Goal: Information Seeking & Learning: Learn about a topic

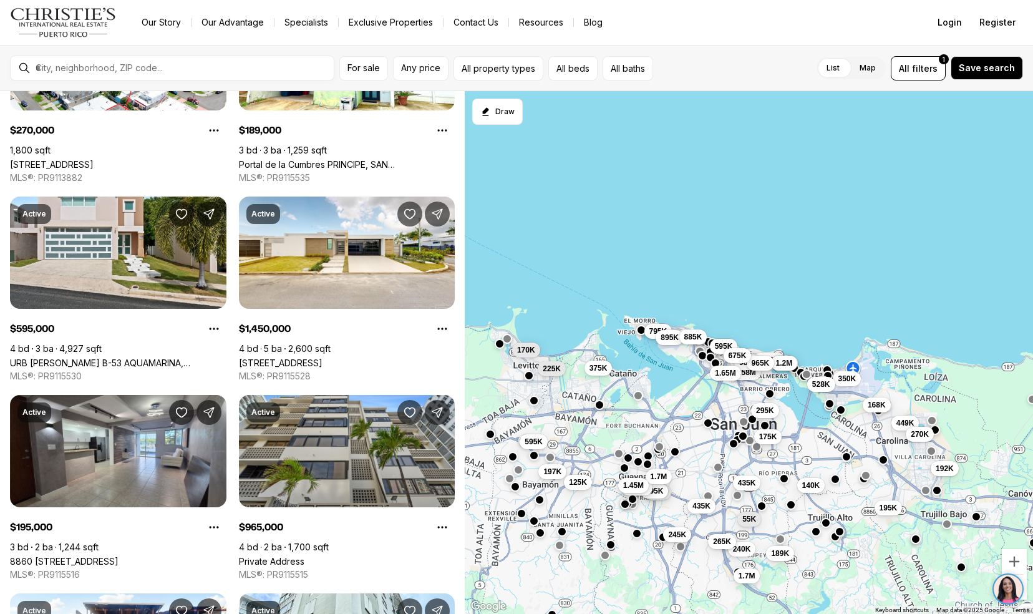
scroll to position [197, 0]
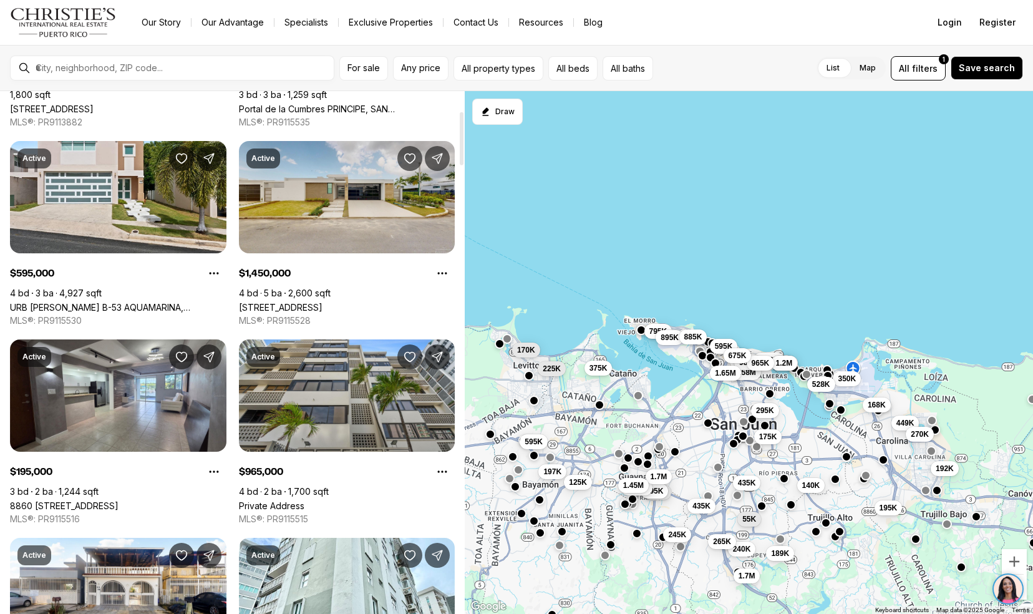
click at [263, 302] on link "54 DANUBIO, BAYAMON PR, 00956" at bounding box center [281, 307] width 84 height 11
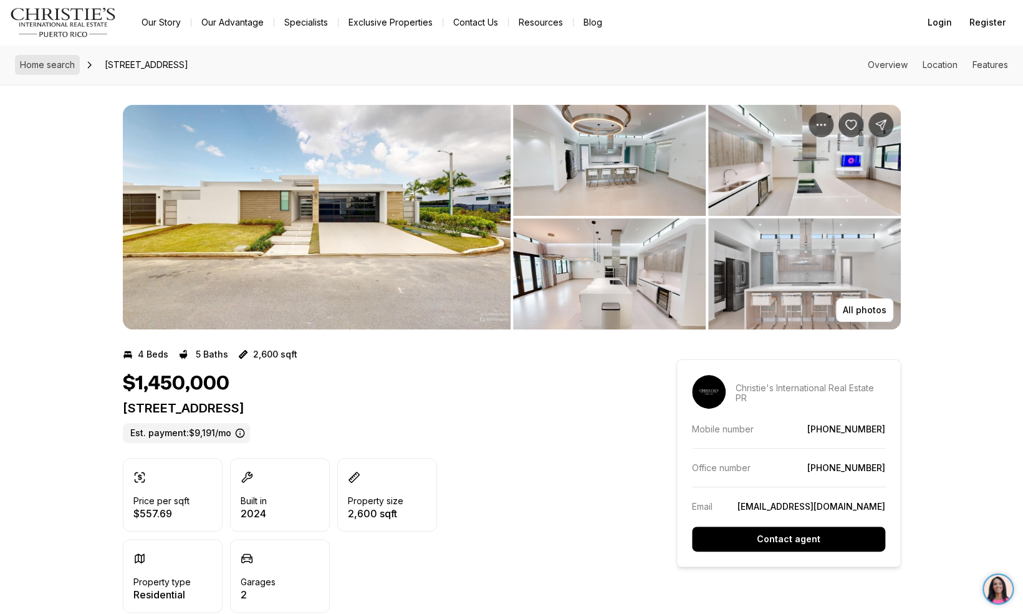
click at [57, 62] on span "Home search" at bounding box center [47, 64] width 55 height 11
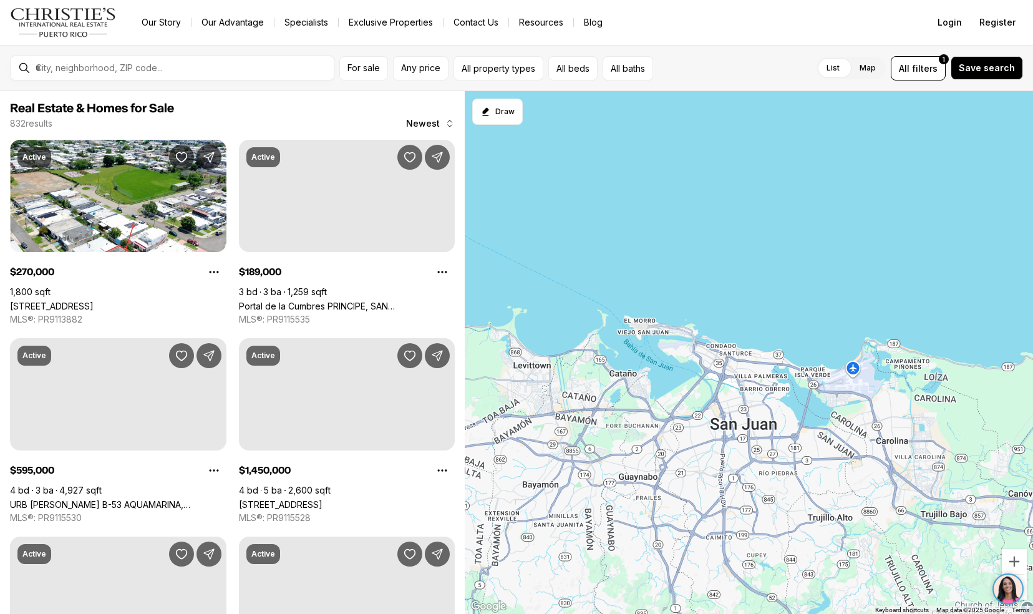
scroll to position [197, 0]
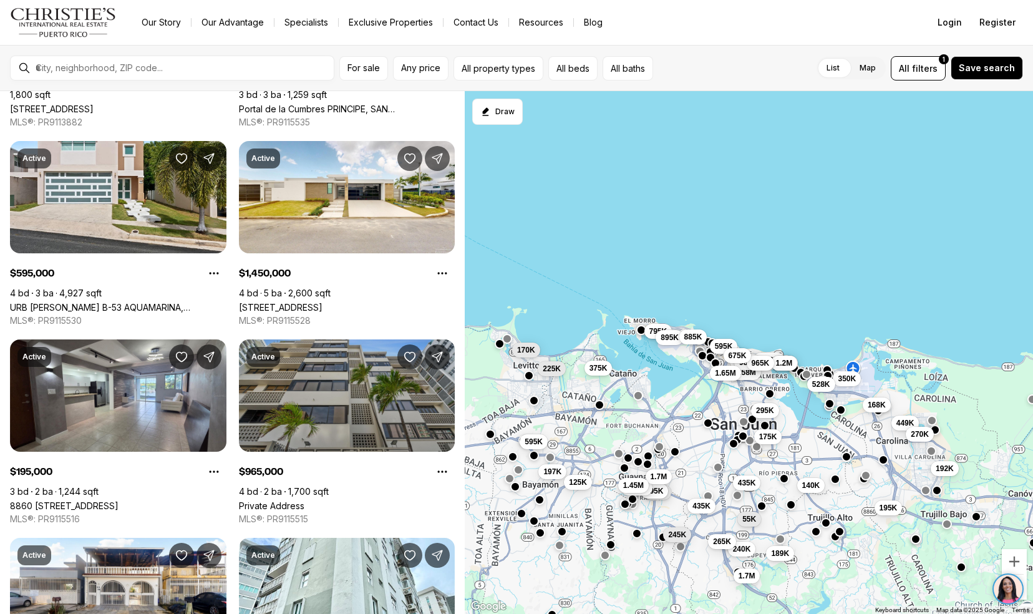
click at [272, 500] on link "Private Address" at bounding box center [271, 505] width 65 height 11
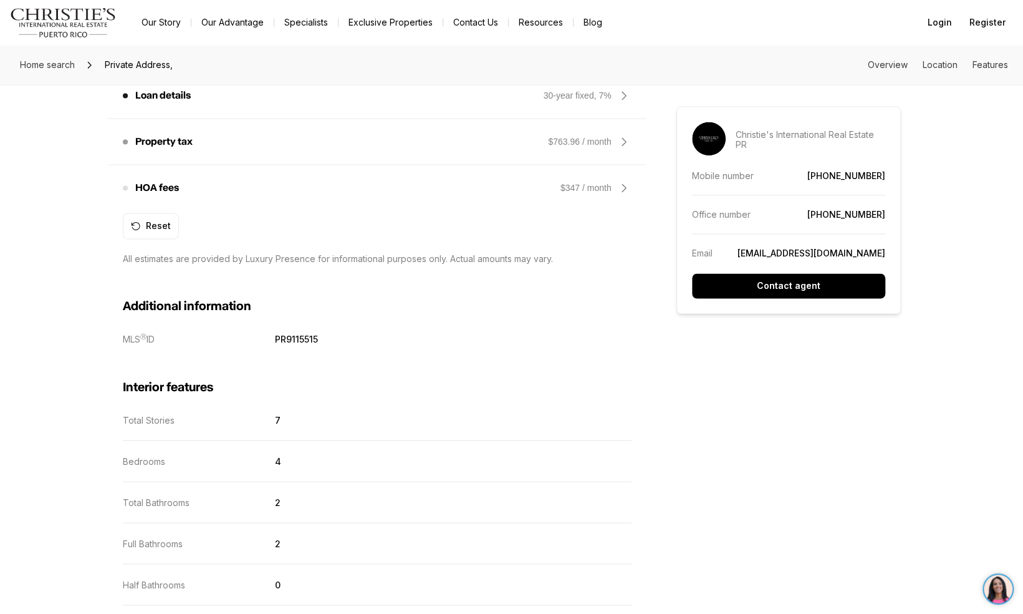
scroll to position [1104, 0]
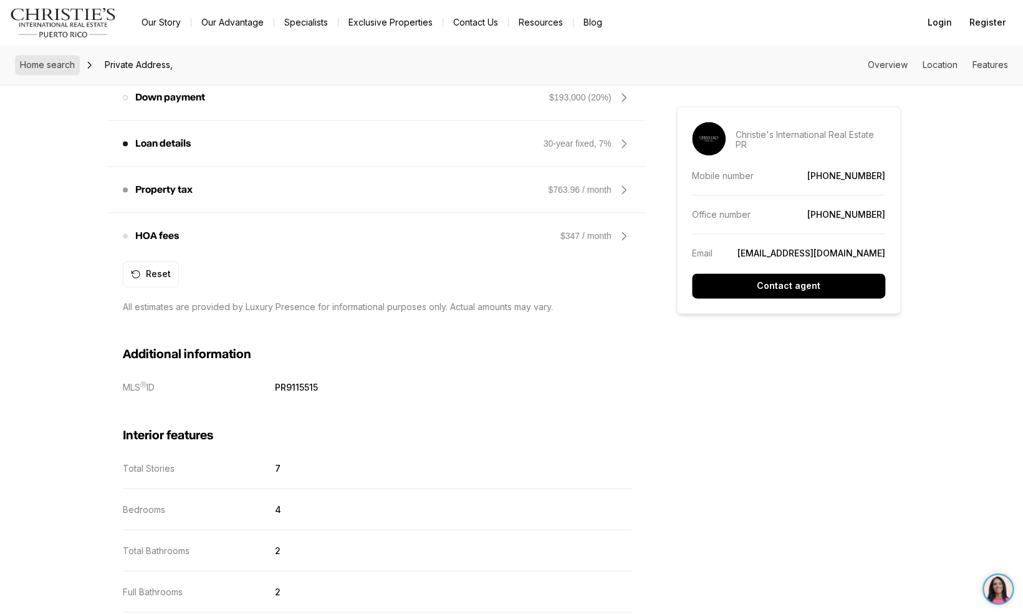
click at [31, 65] on span "Home search" at bounding box center [47, 64] width 55 height 11
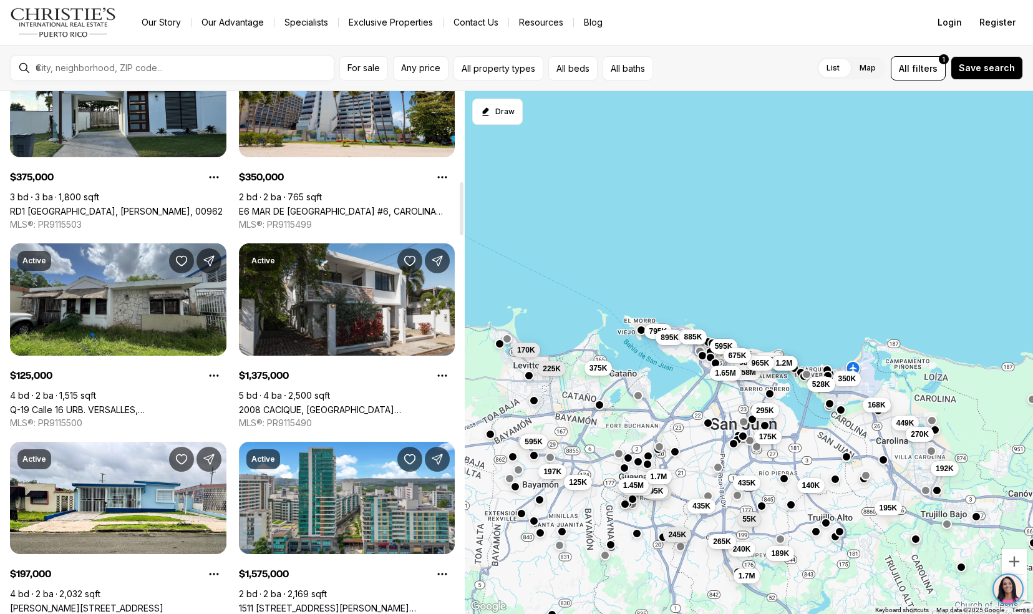
scroll to position [890, 0]
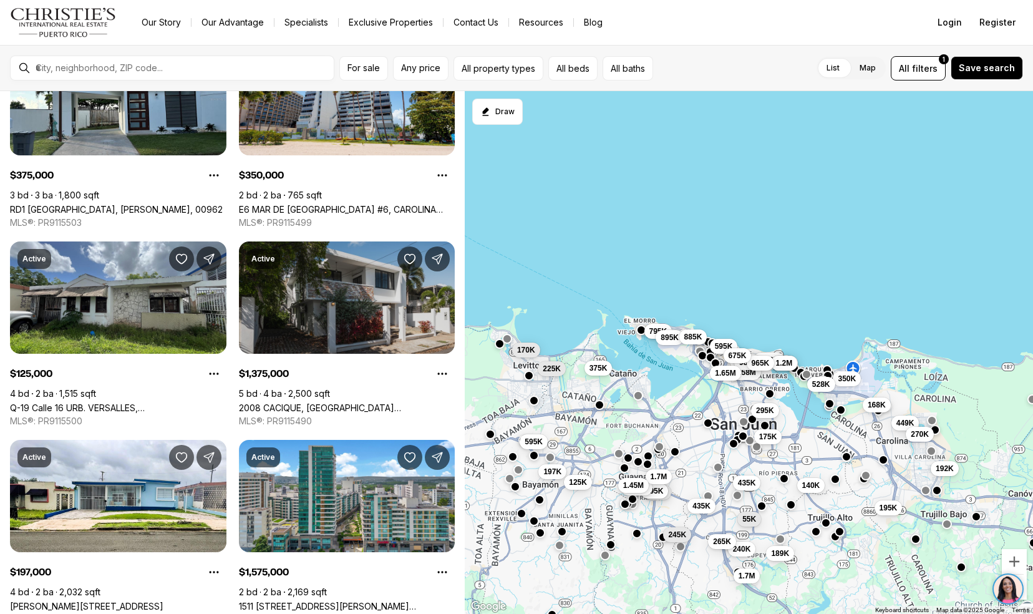
click at [274, 402] on link "2008 CACIQUE, [GEOGRAPHIC_DATA][PERSON_NAME], 00911" at bounding box center [347, 407] width 216 height 11
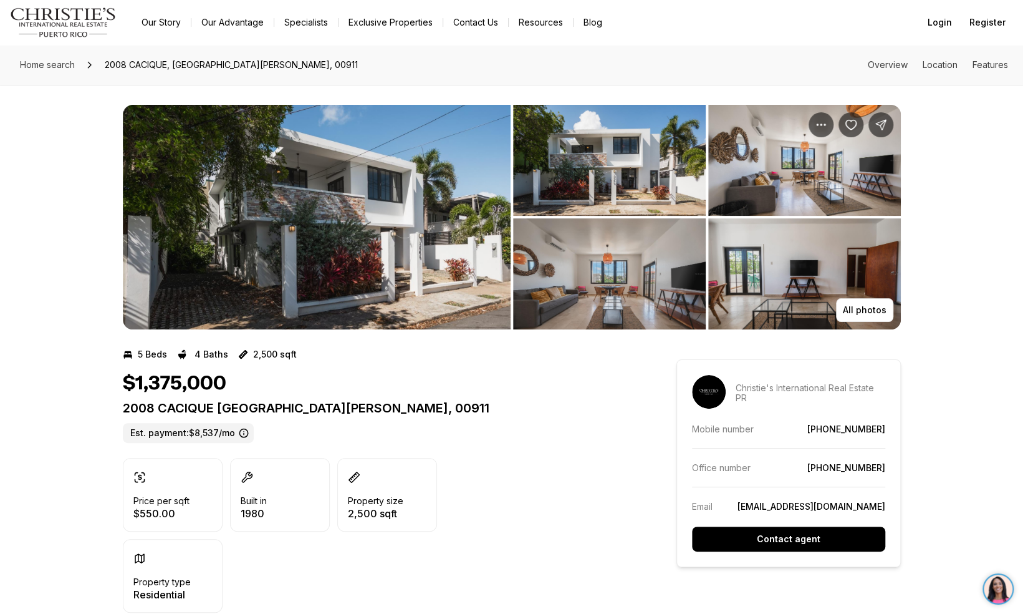
click at [229, 227] on img "View image gallery" at bounding box center [317, 217] width 388 height 224
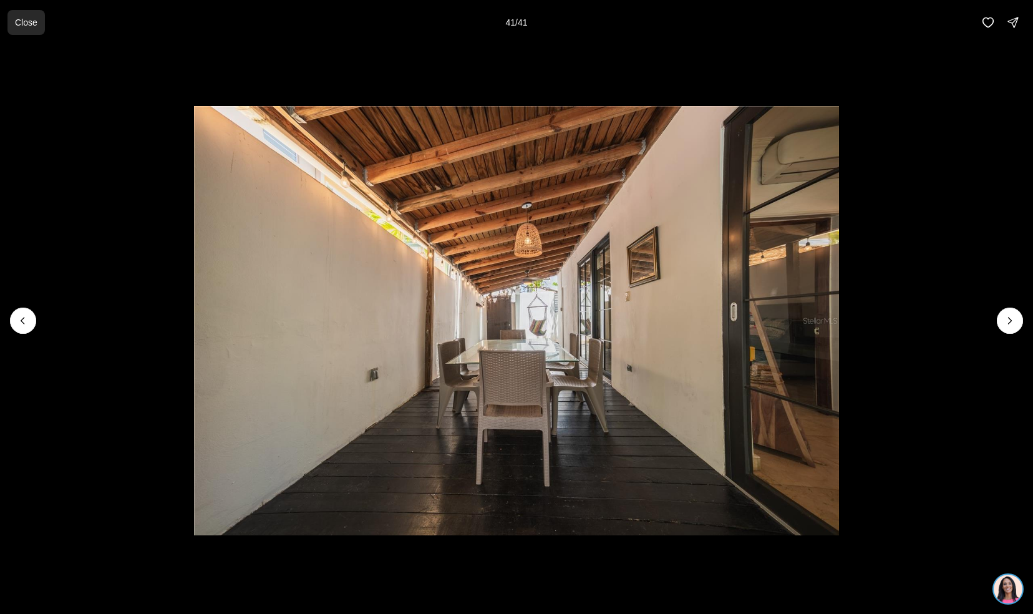
click at [9, 15] on button "Close" at bounding box center [25, 22] width 37 height 25
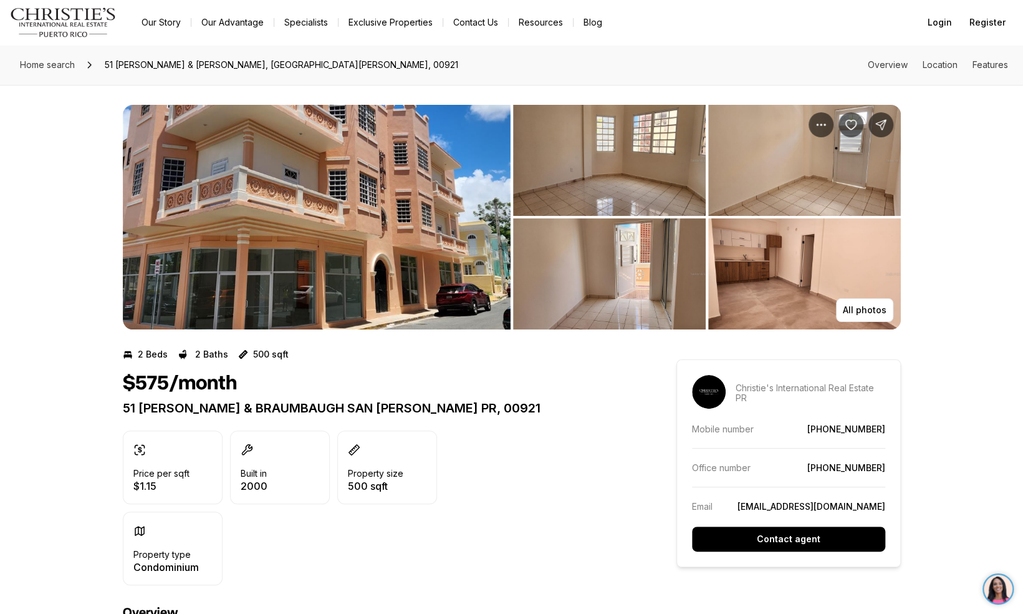
click at [347, 253] on img "View image gallery" at bounding box center [317, 217] width 388 height 224
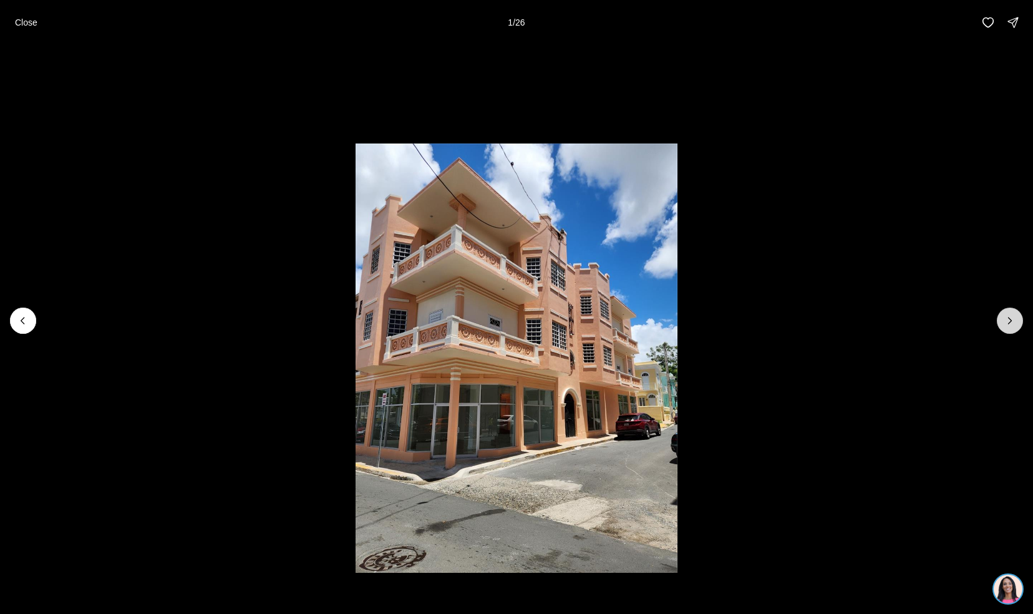
click at [1016, 321] on button "Next slide" at bounding box center [1010, 320] width 26 height 26
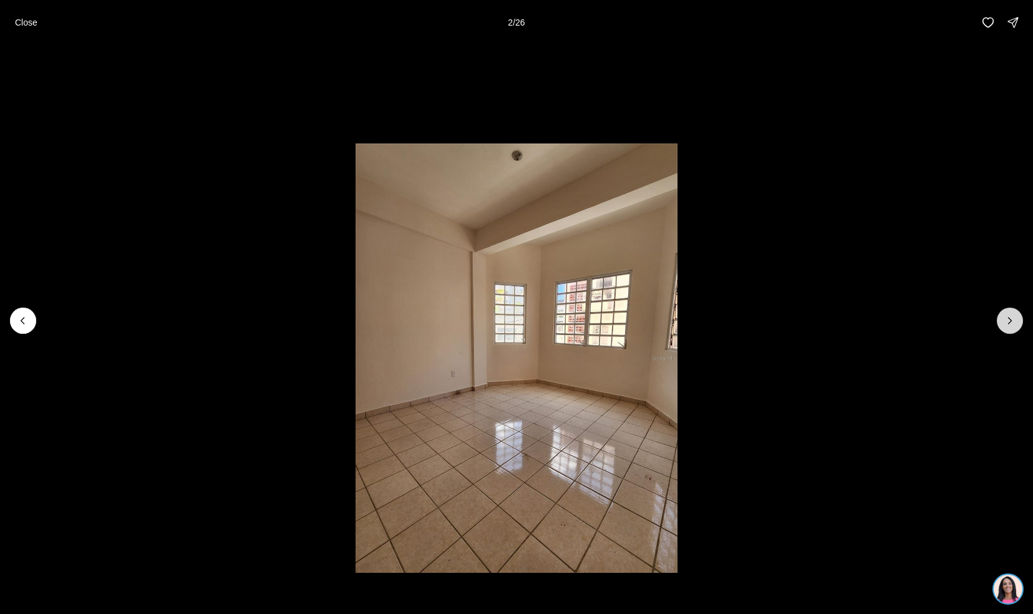
click at [1016, 321] on button "Next slide" at bounding box center [1010, 320] width 26 height 26
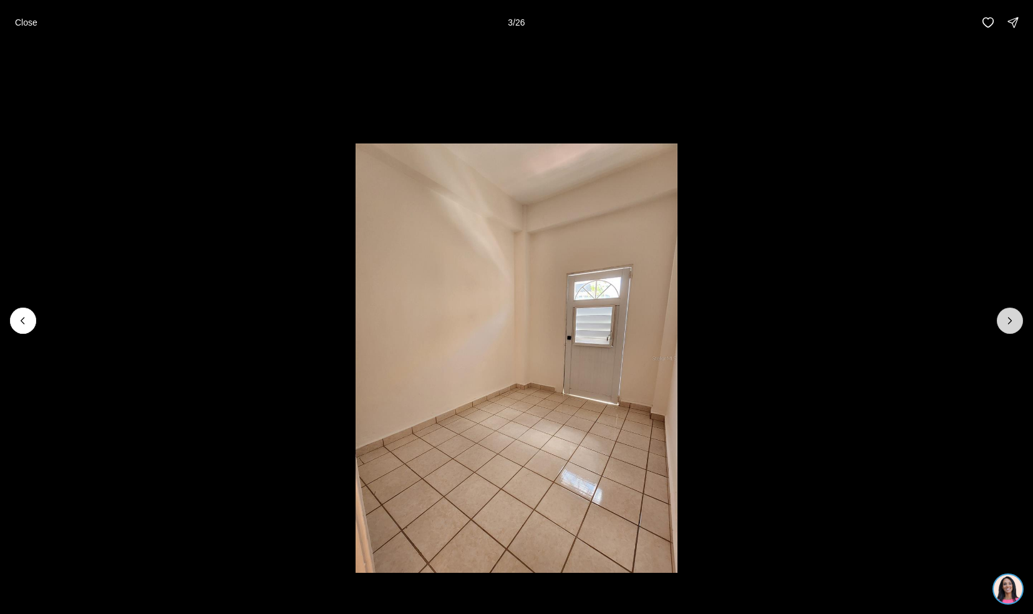
click at [1016, 321] on button "Next slide" at bounding box center [1010, 320] width 26 height 26
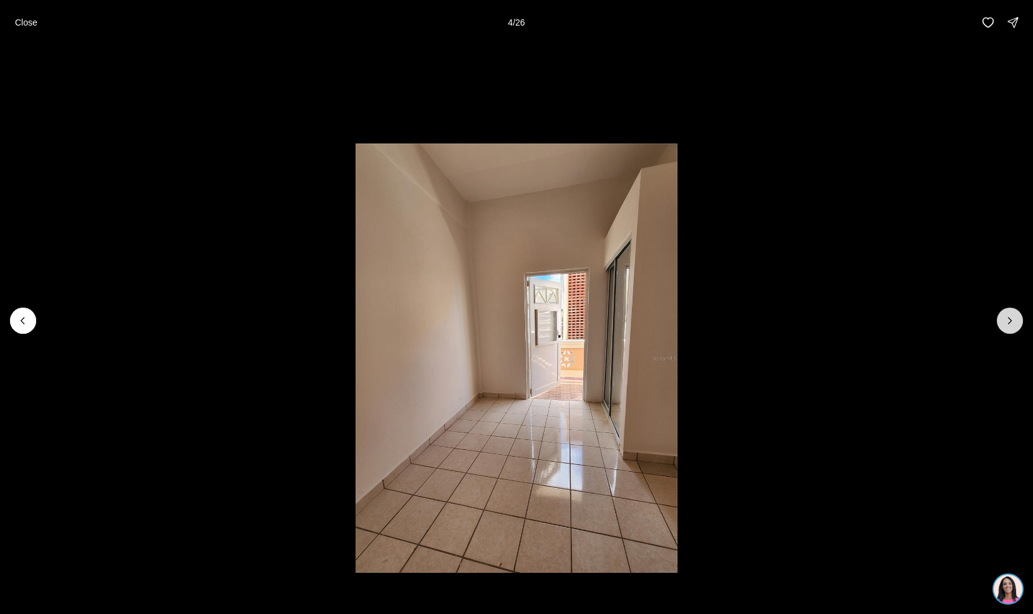
click at [1016, 321] on button "Next slide" at bounding box center [1010, 320] width 26 height 26
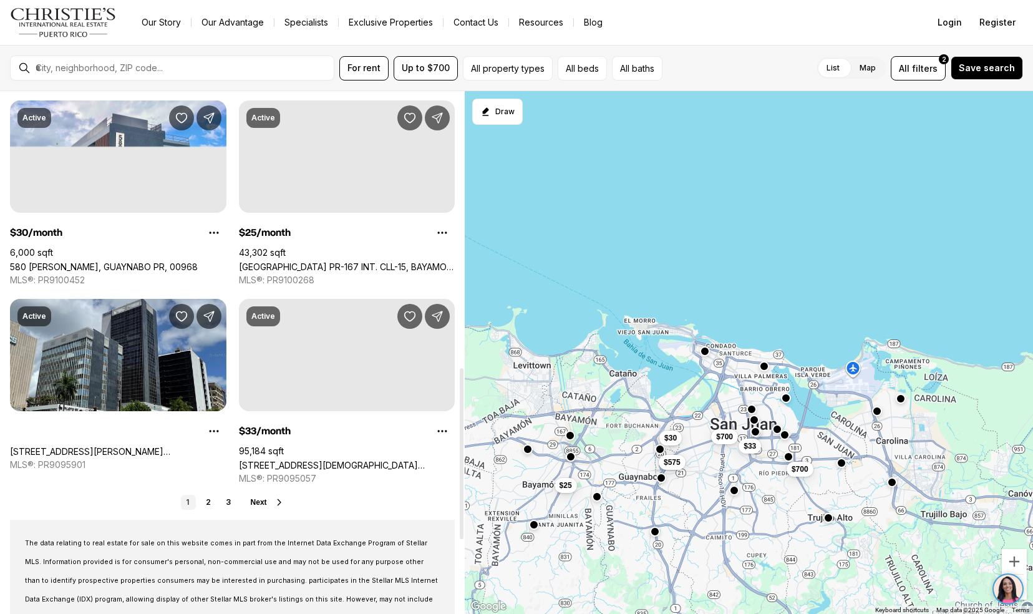
scroll to position [841, 0]
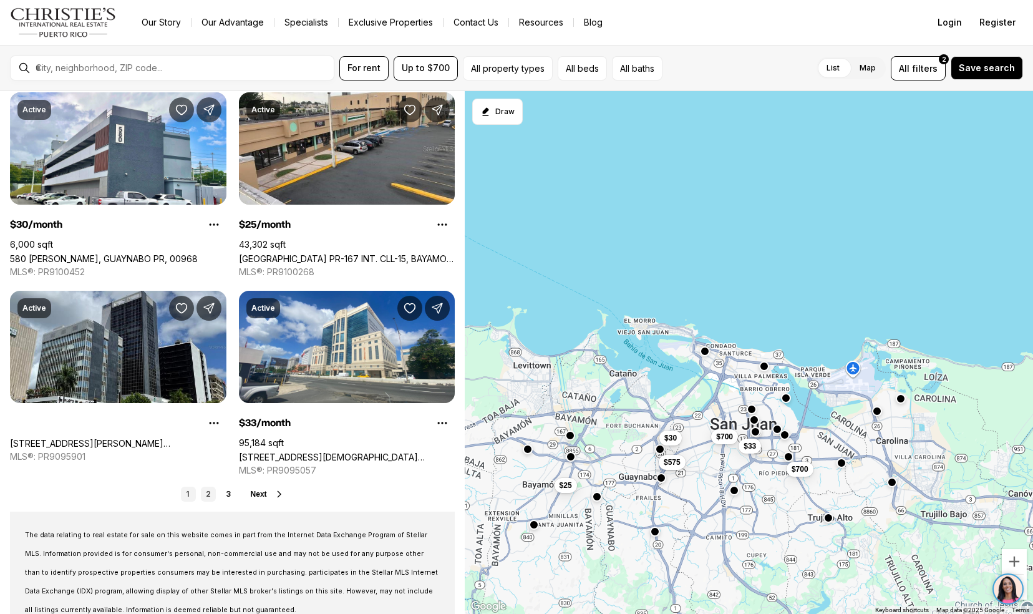
click at [210, 497] on link "2" at bounding box center [208, 493] width 15 height 15
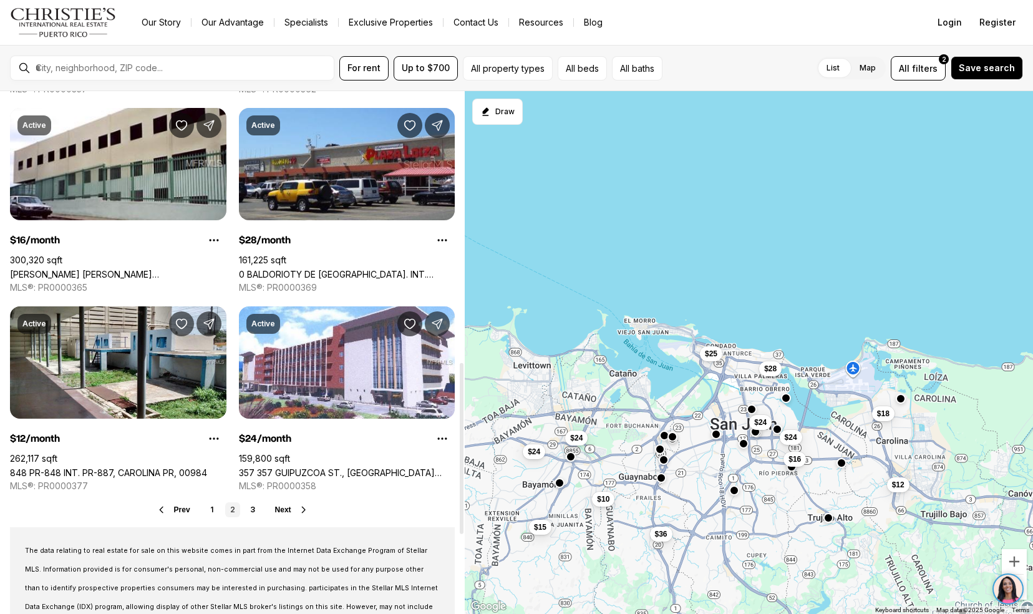
scroll to position [827, 0]
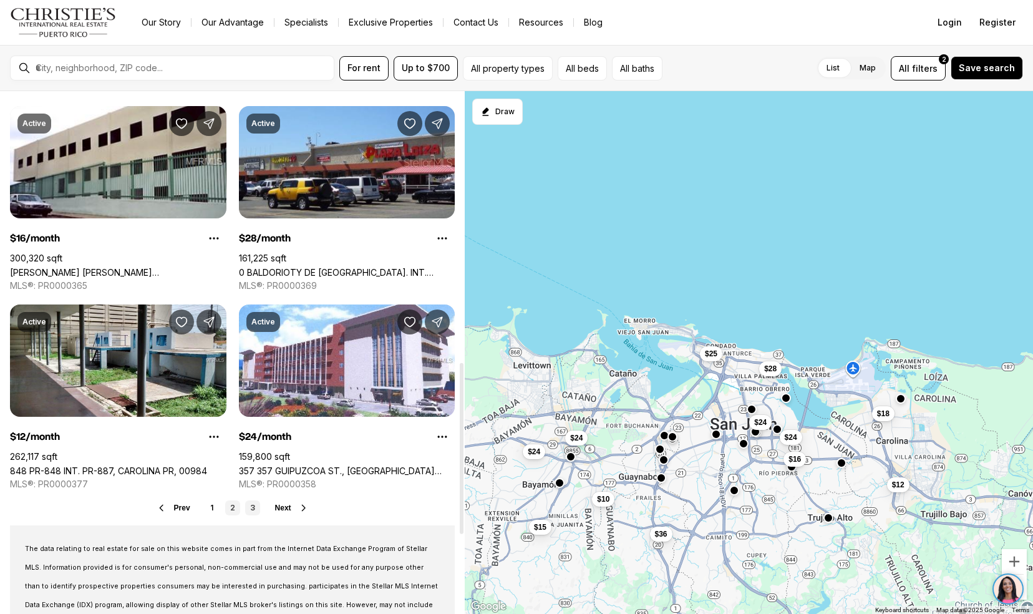
click at [252, 506] on link "3" at bounding box center [252, 507] width 15 height 15
